Goal: Transaction & Acquisition: Book appointment/travel/reservation

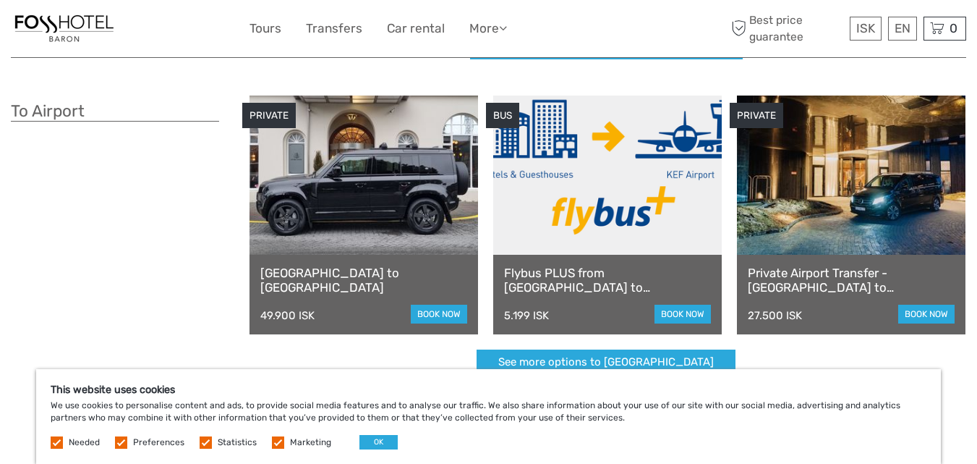
scroll to position [354, 0]
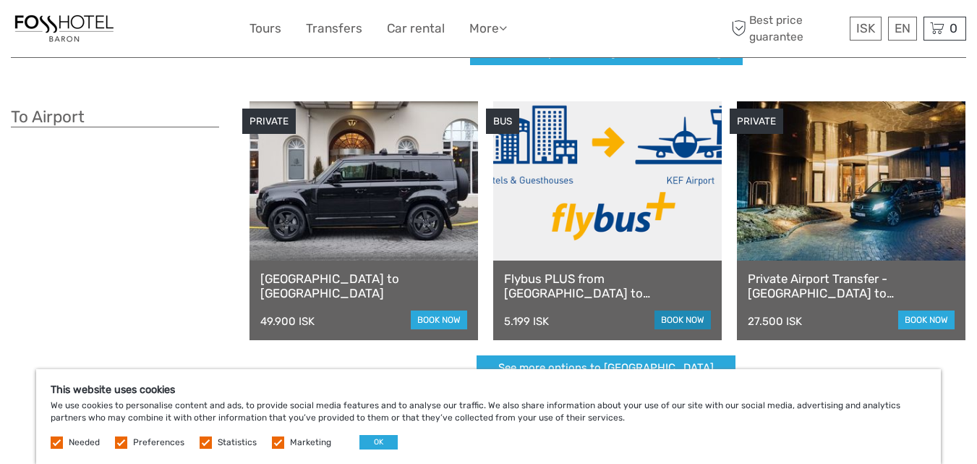
click at [670, 316] on link "book now" at bounding box center [683, 319] width 56 height 19
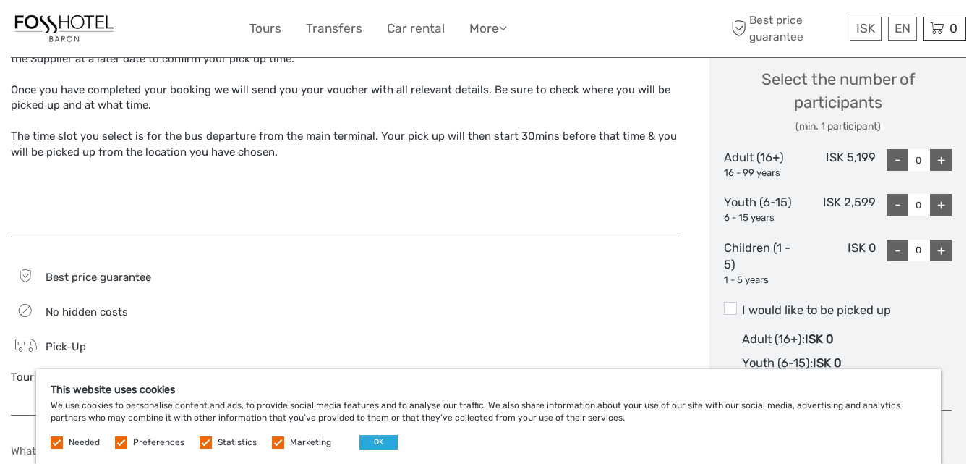
scroll to position [634, 0]
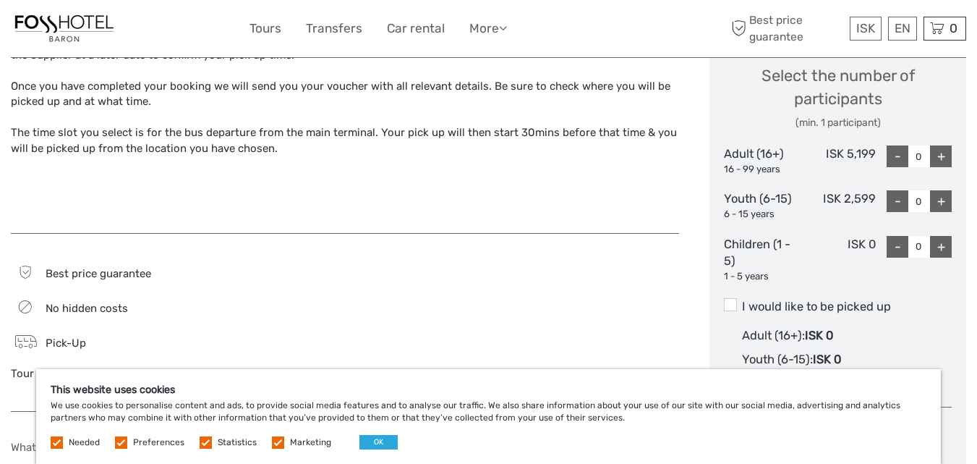
click at [942, 154] on div "+" at bounding box center [941, 156] width 22 height 22
type input "2"
